Goal: Find contact information: Find contact information

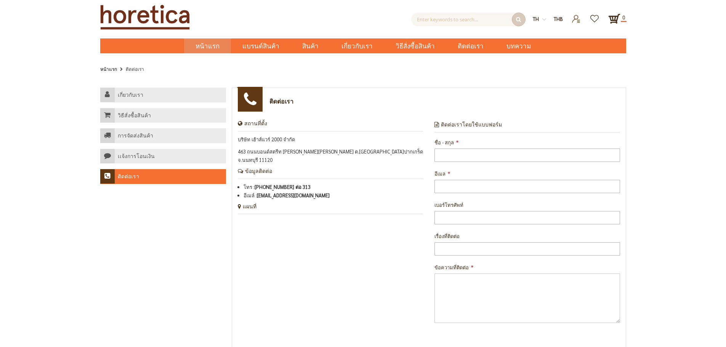
click at [220, 47] on span "หน้าแรก" at bounding box center [208, 46] width 24 height 10
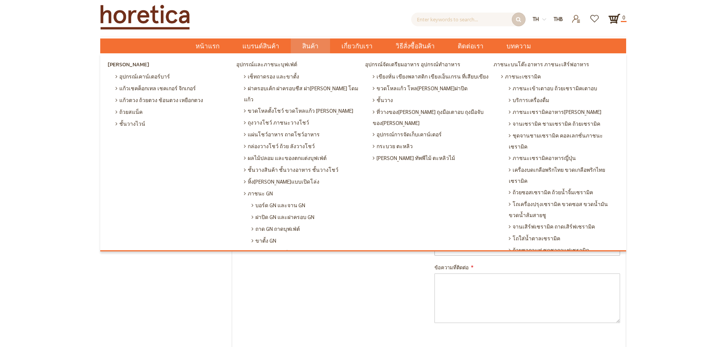
click at [314, 46] on span "สินค้า" at bounding box center [310, 47] width 16 height 16
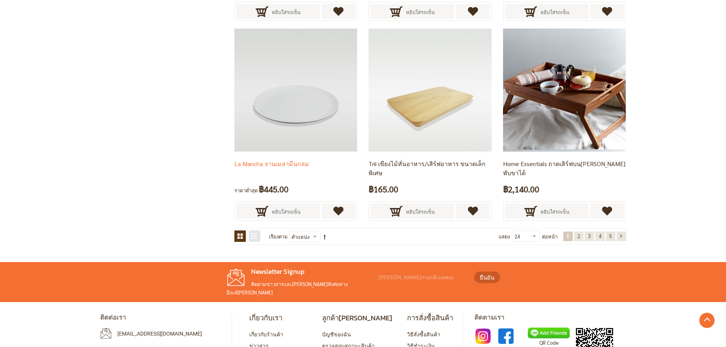
scroll to position [1544, 0]
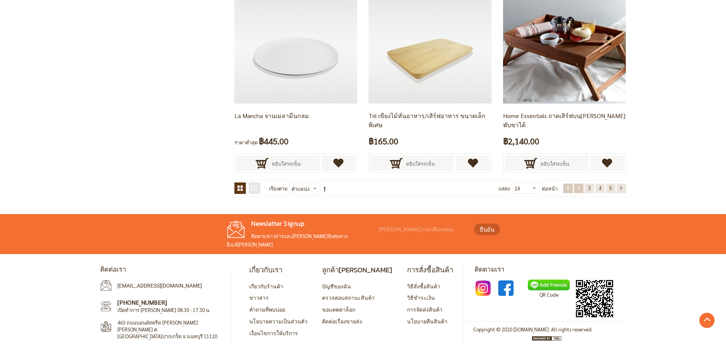
click at [578, 190] on span "2" at bounding box center [579, 188] width 3 height 6
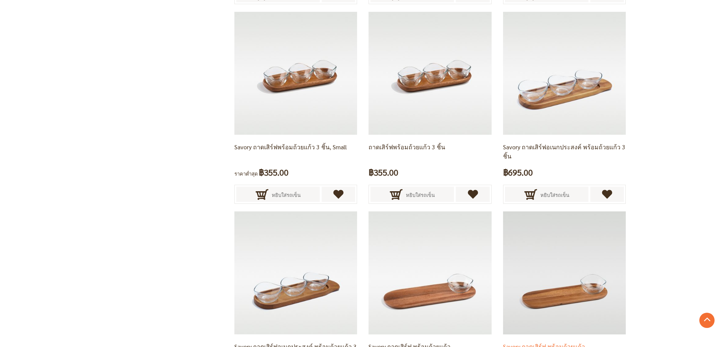
scroll to position [1438, 0]
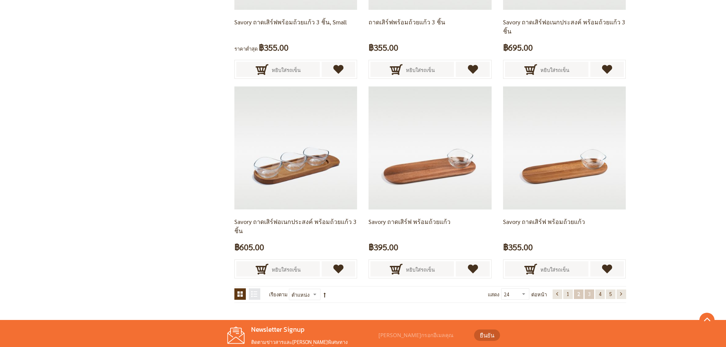
click at [588, 292] on span "3" at bounding box center [589, 294] width 3 height 6
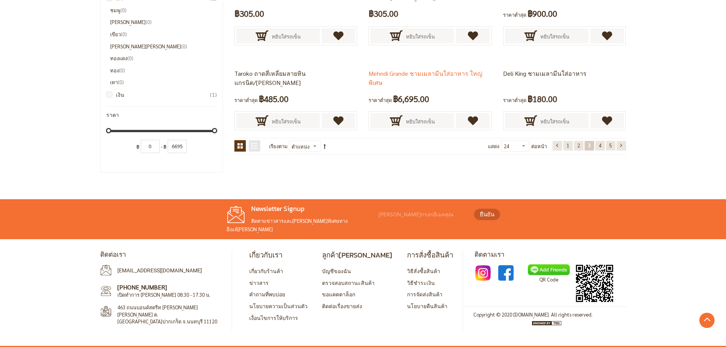
scroll to position [1544, 0]
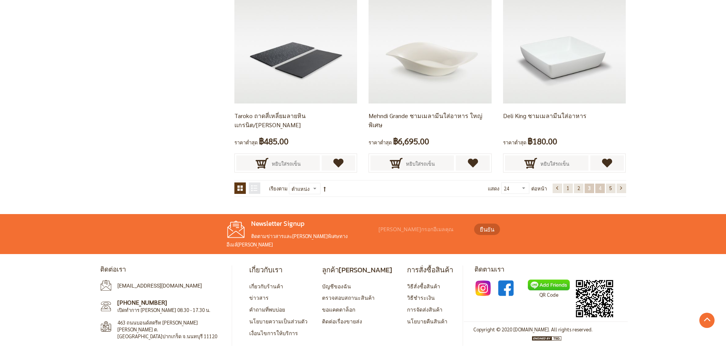
click at [603, 189] on link "หน้า 4" at bounding box center [601, 189] width 10 height 10
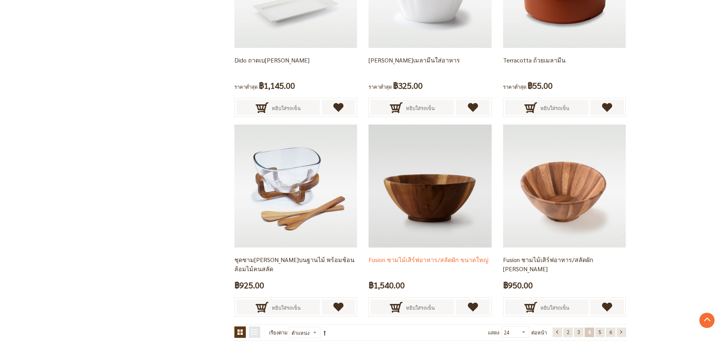
scroll to position [1544, 0]
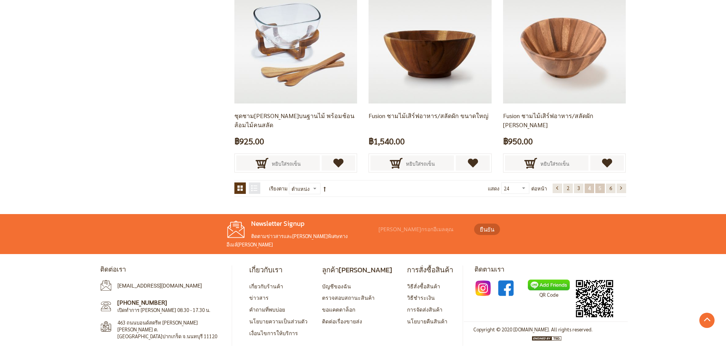
click at [602, 190] on link "หน้า 5" at bounding box center [601, 189] width 10 height 10
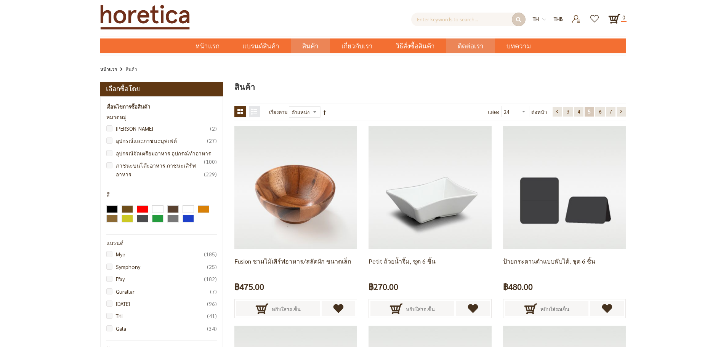
click at [451, 48] on link "ติดต่อเรา" at bounding box center [470, 46] width 49 height 15
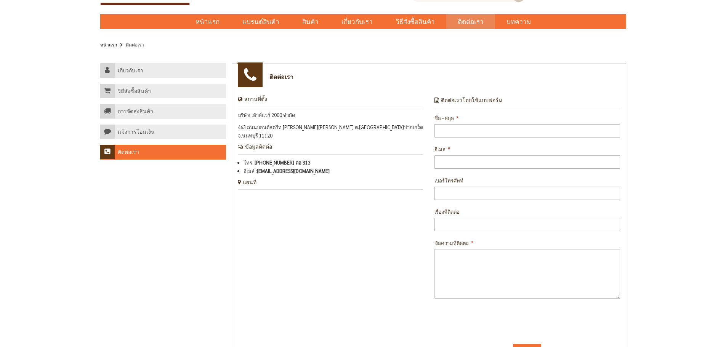
scroll to position [38, 0]
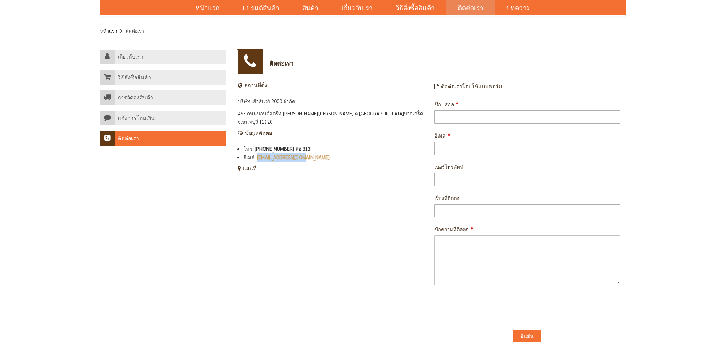
drag, startPoint x: 310, startPoint y: 147, endPoint x: 260, endPoint y: 149, distance: 50.0
click at [256, 153] on li "อีเมล์ : horeca@hw2000.co.th" at bounding box center [334, 157] width 180 height 8
copy li "[EMAIL_ADDRESS][DOMAIN_NAME]"
